Goal: Subscribe to service/newsletter

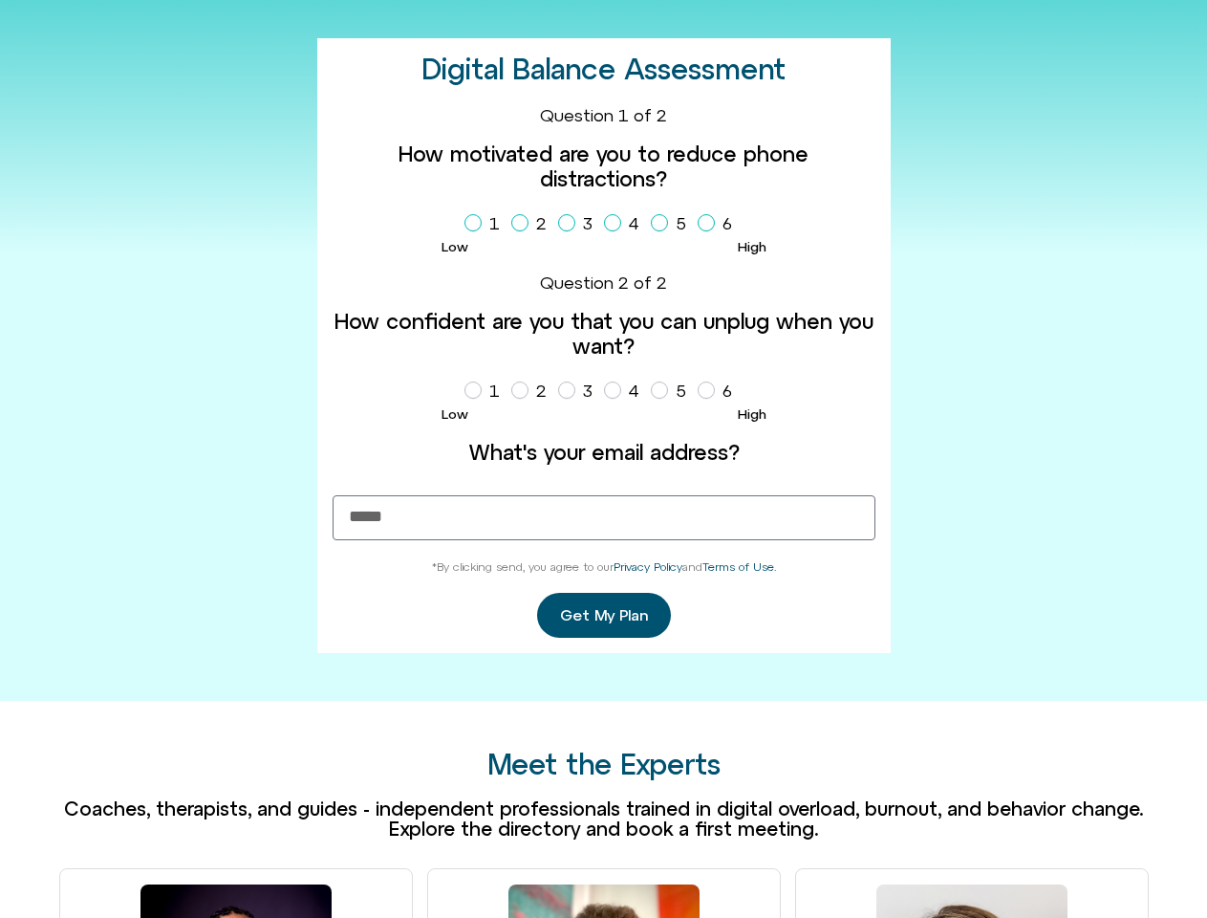
scroll to position [749, 0]
click at [603, 459] on label "What's your email address?" at bounding box center [604, 452] width 543 height 25
click at [603, 495] on input "What's your email address?" at bounding box center [604, 517] width 543 height 45
click at [486, 224] on label "1" at bounding box center [486, 223] width 43 height 33
click at [533, 224] on label "2" at bounding box center [532, 223] width 43 height 33
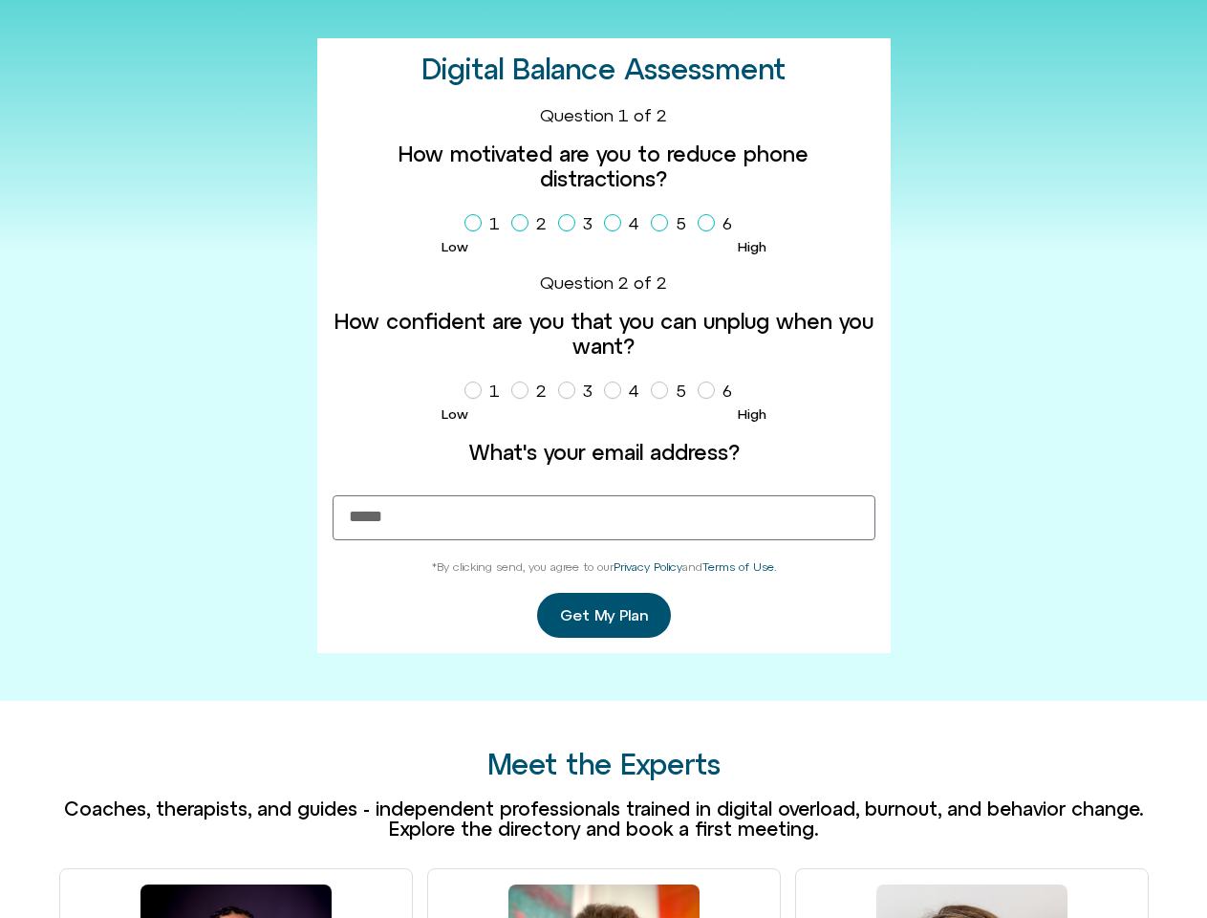
click at [579, 224] on label "3" at bounding box center [579, 223] width 42 height 33
click at [625, 224] on label "4" at bounding box center [625, 223] width 43 height 33
click at [672, 224] on label "5" at bounding box center [672, 223] width 43 height 33
click at [719, 224] on label "6" at bounding box center [719, 223] width 42 height 33
click at [486, 391] on label "1" at bounding box center [486, 391] width 43 height 33
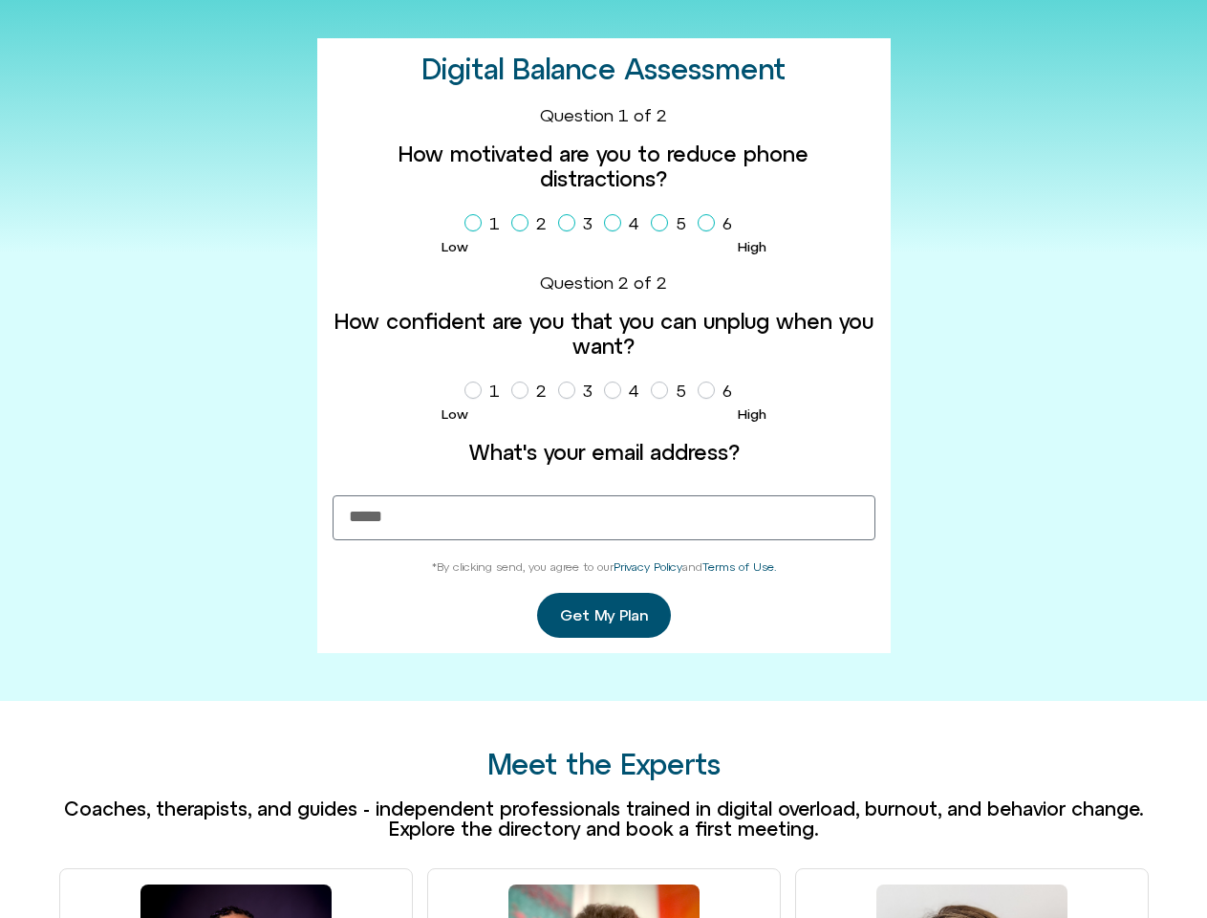
click at [533, 391] on label "2" at bounding box center [532, 391] width 43 height 33
click at [579, 391] on label "3" at bounding box center [579, 391] width 42 height 33
